Goal: Browse casually

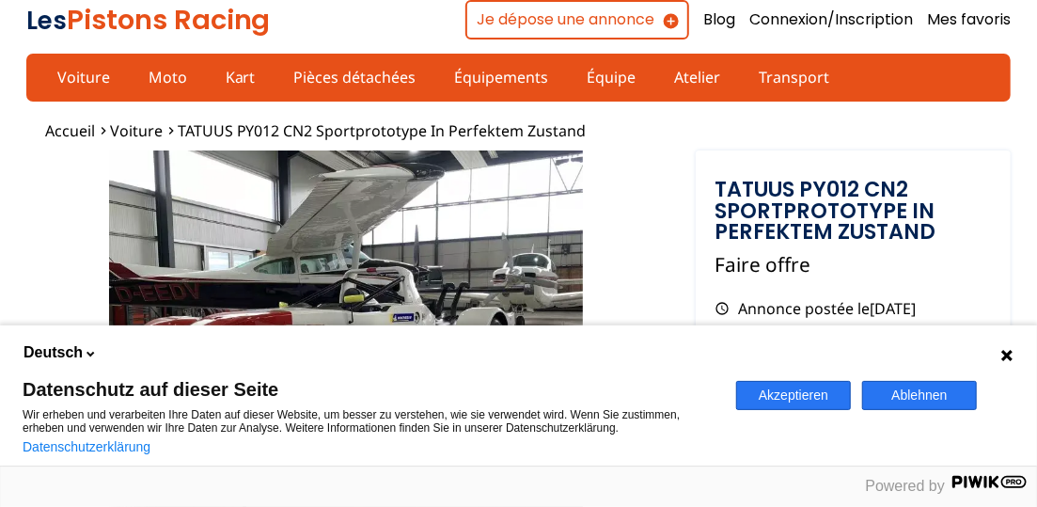
click at [921, 390] on button "Ablehnen" at bounding box center [919, 395] width 115 height 29
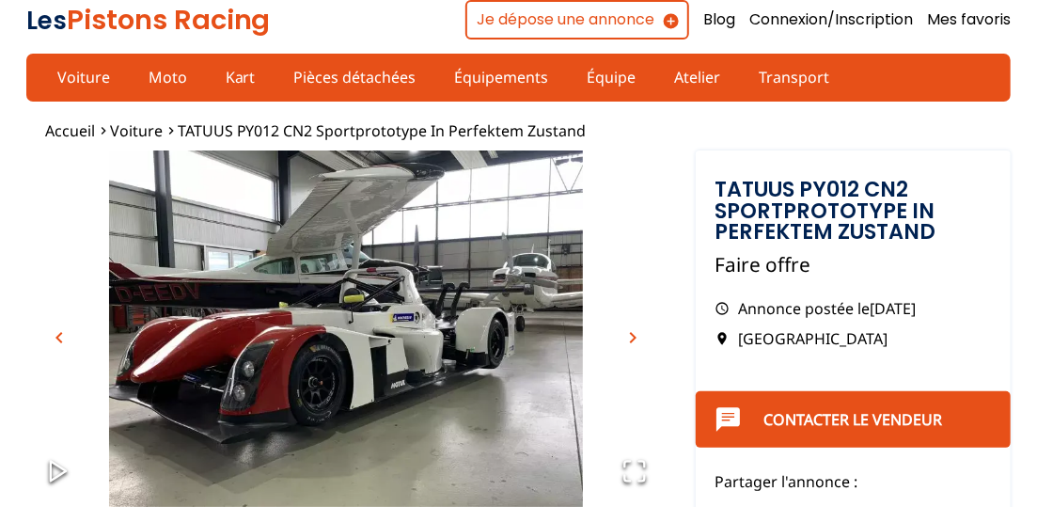
click at [637, 337] on span "chevron_right" at bounding box center [633, 337] width 23 height 23
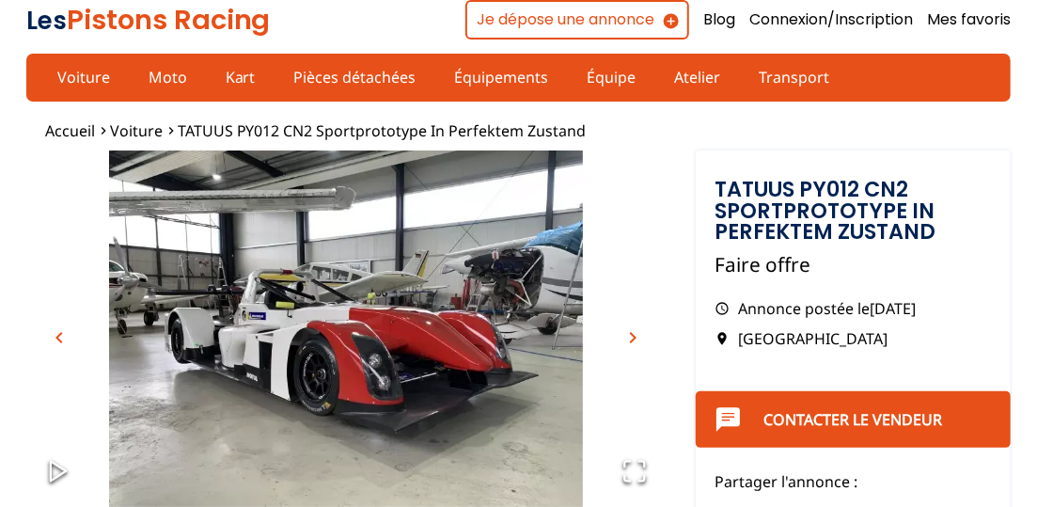
click at [637, 337] on span "chevron_right" at bounding box center [633, 337] width 23 height 23
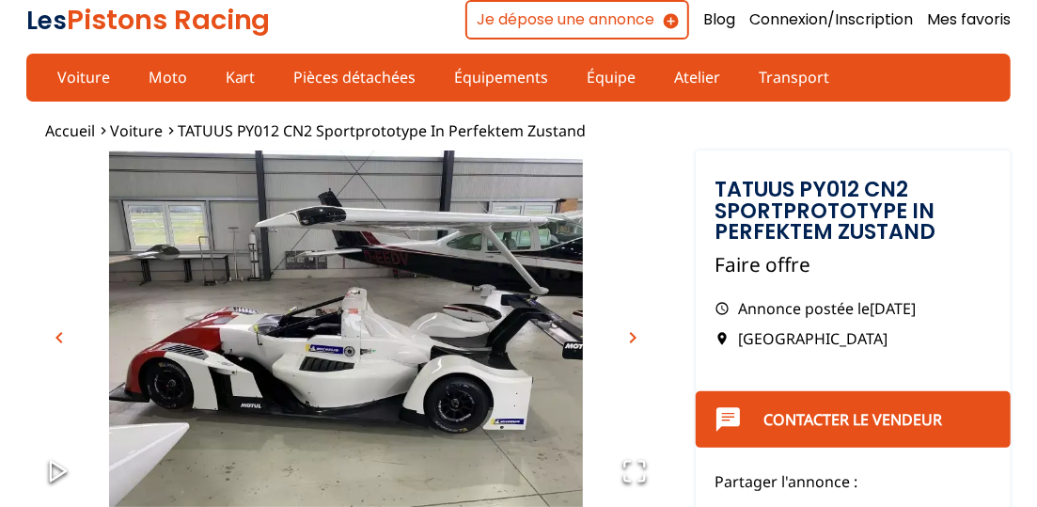
click at [637, 338] on span "chevron_right" at bounding box center [633, 337] width 23 height 23
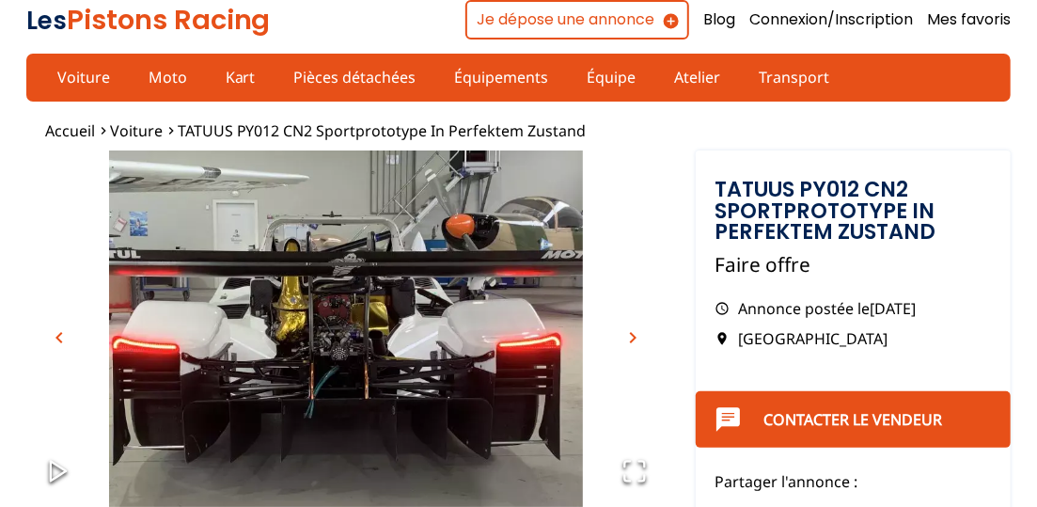
click at [637, 338] on span "chevron_right" at bounding box center [633, 337] width 23 height 23
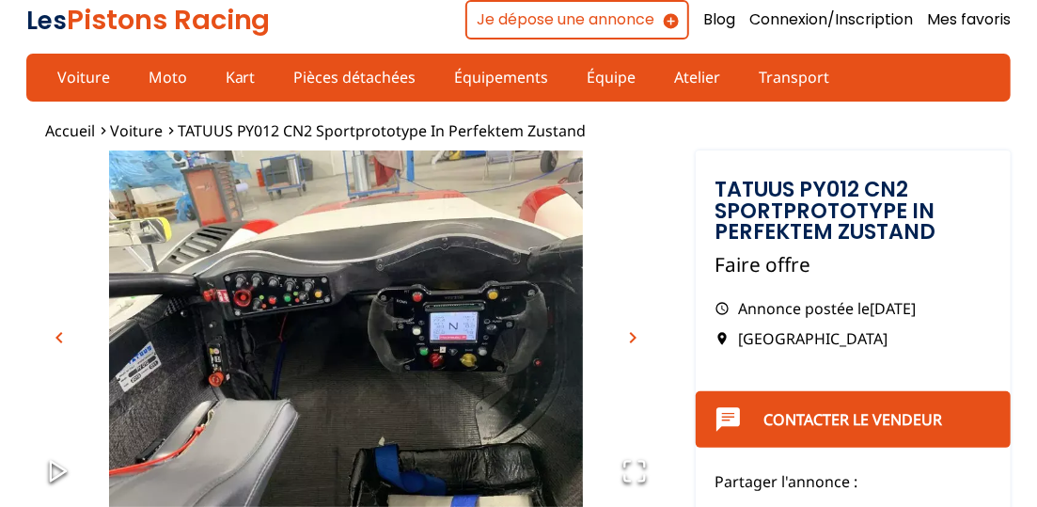
click at [637, 338] on span "chevron_right" at bounding box center [633, 337] width 23 height 23
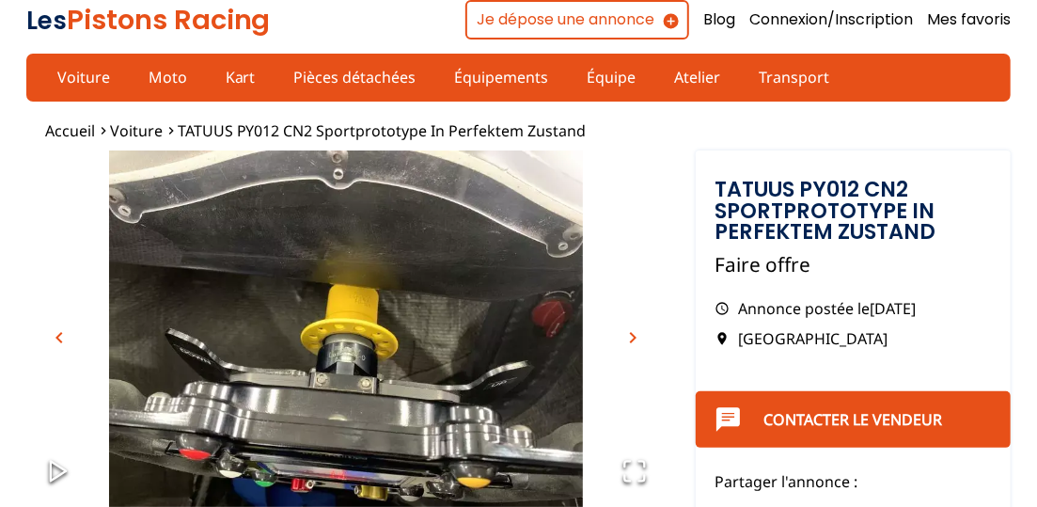
click at [637, 338] on span "chevron_right" at bounding box center [633, 337] width 23 height 23
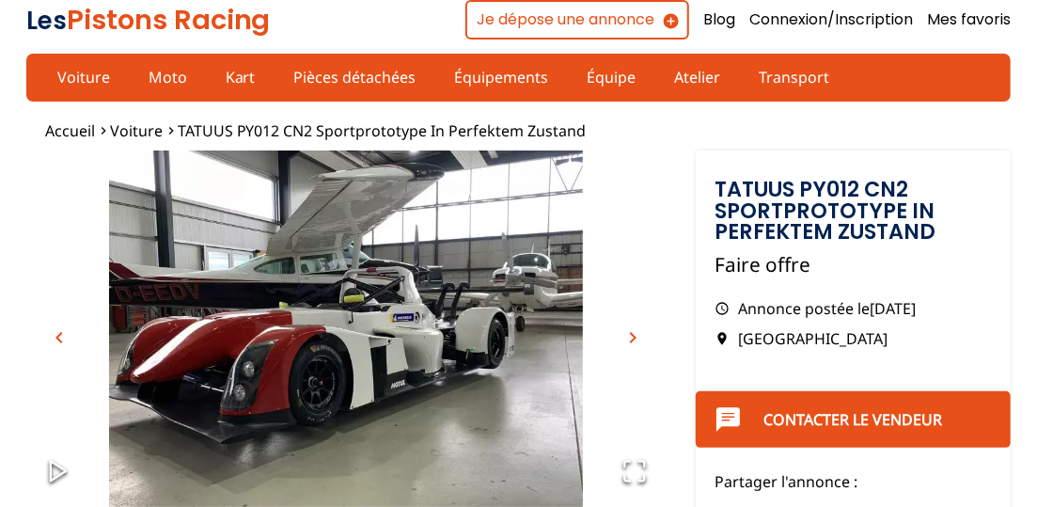
click at [637, 338] on span "chevron_right" at bounding box center [633, 337] width 23 height 23
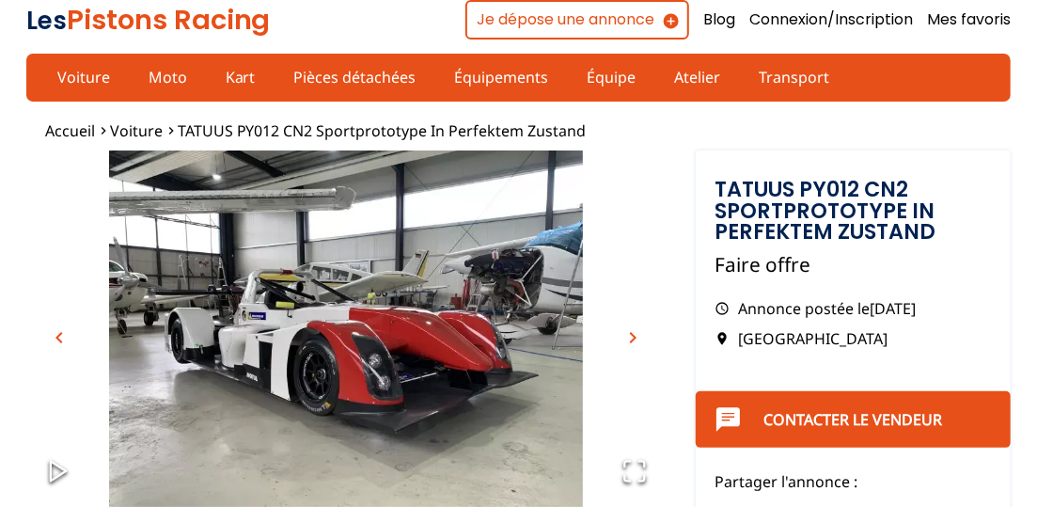
click at [637, 338] on span "chevron_right" at bounding box center [633, 337] width 23 height 23
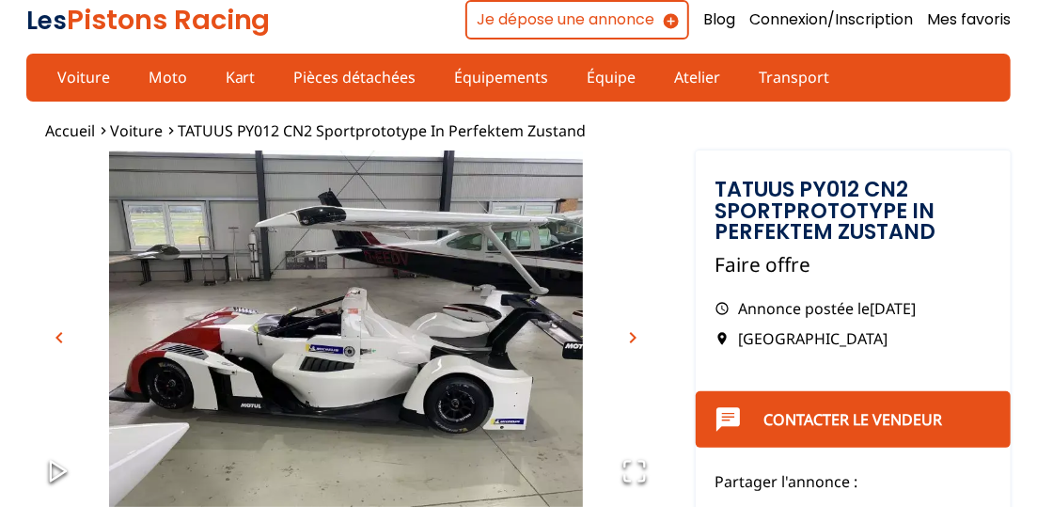
click at [637, 338] on span "chevron_right" at bounding box center [633, 337] width 23 height 23
